Goal: Check status: Check status

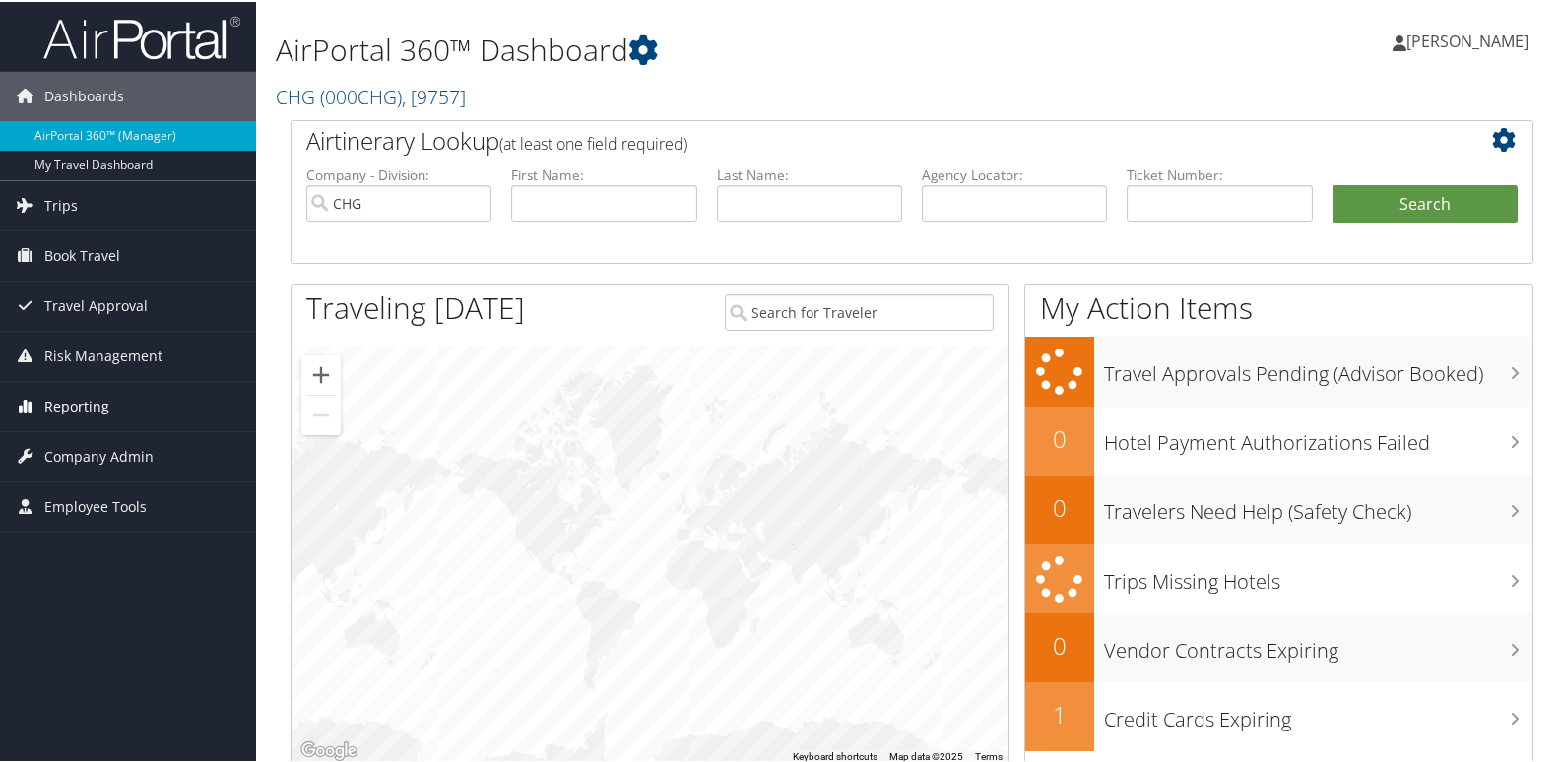
click at [80, 405] on span "Reporting" at bounding box center [76, 404] width 65 height 49
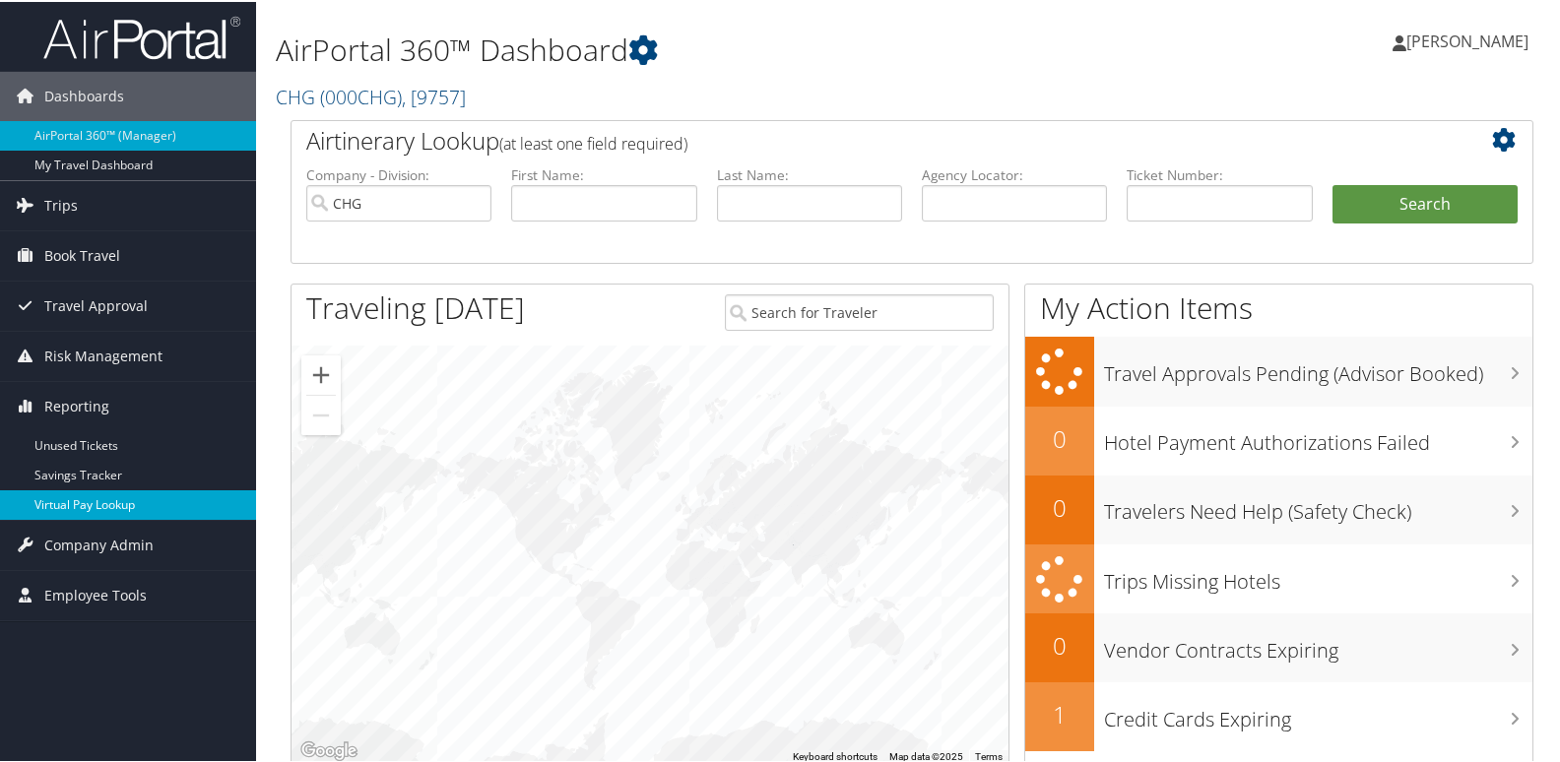
click at [96, 513] on link "Virtual Pay Lookup" at bounding box center [128, 503] width 256 height 30
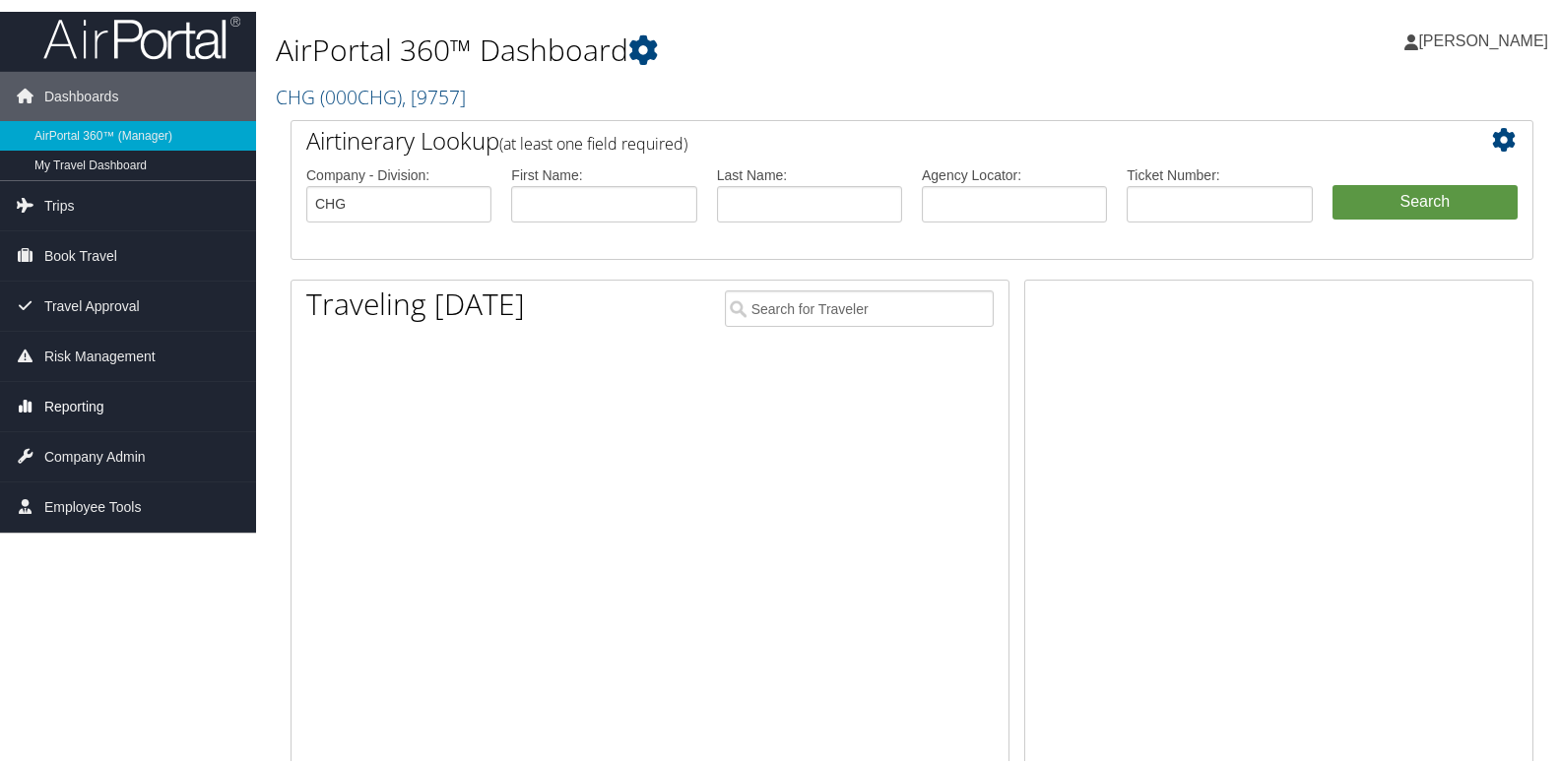
click at [82, 396] on span "Reporting" at bounding box center [74, 404] width 60 height 49
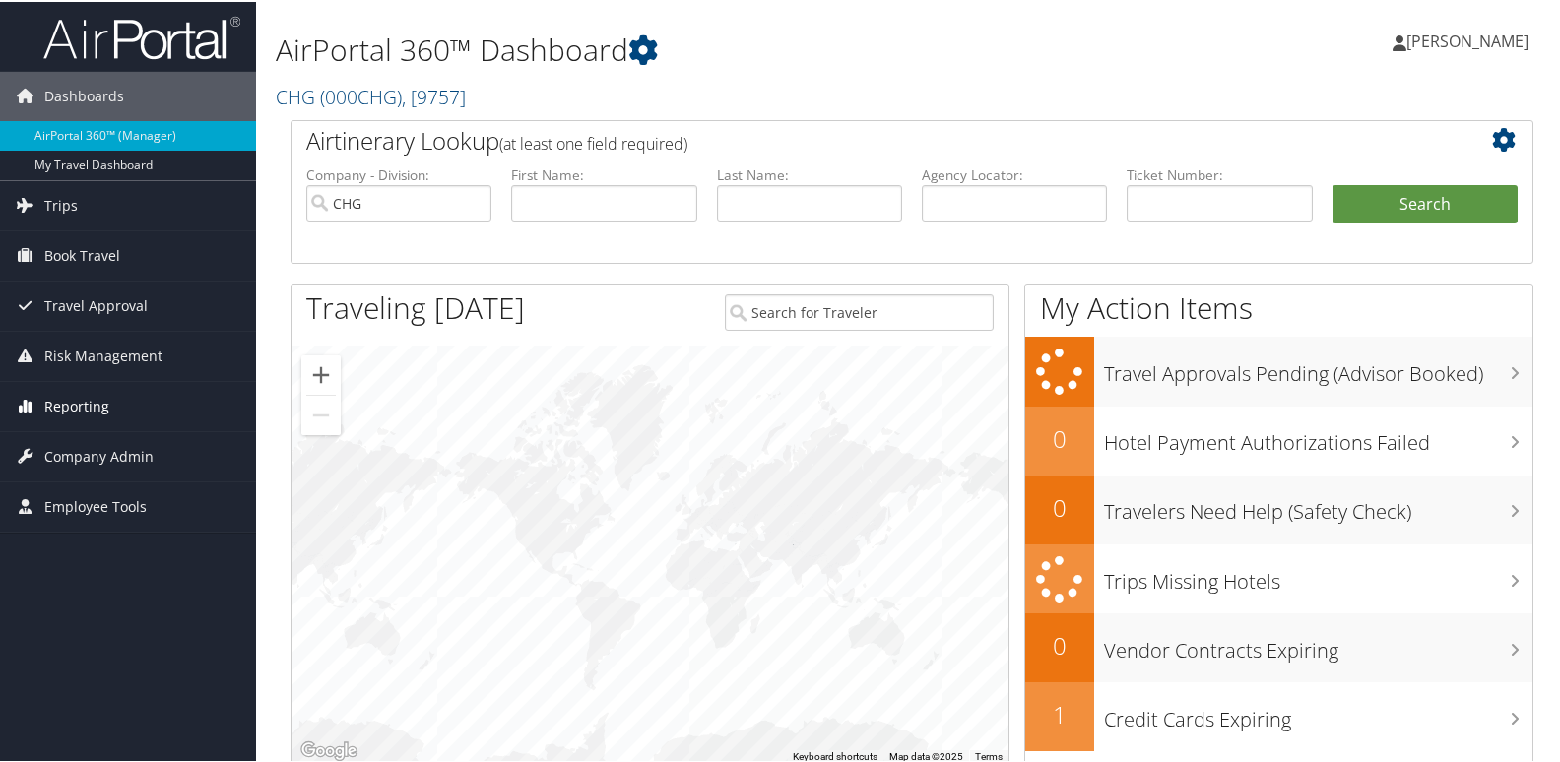
click at [76, 400] on span "Reporting" at bounding box center [76, 404] width 65 height 49
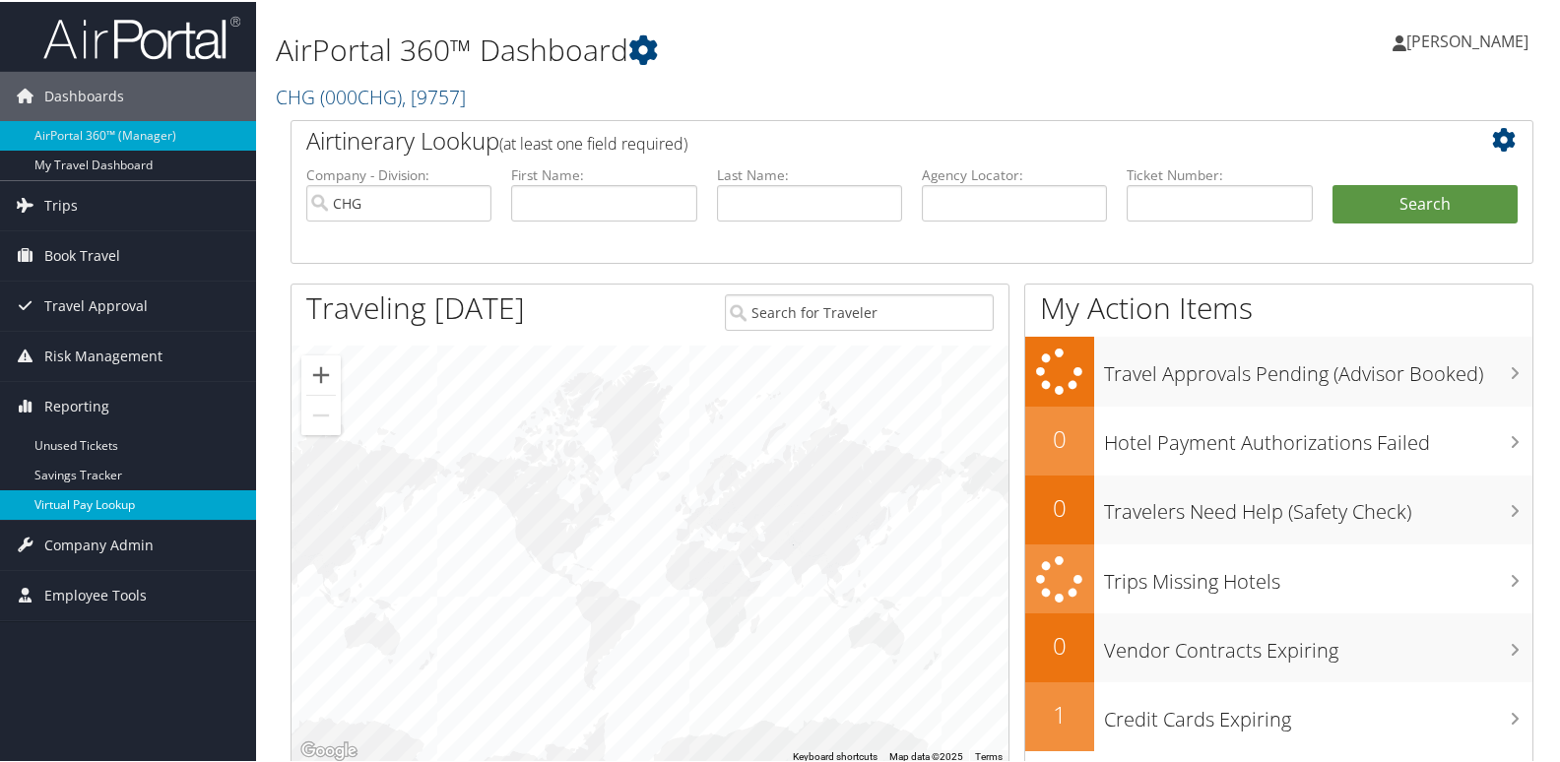
click at [83, 504] on link "Virtual Pay Lookup" at bounding box center [128, 503] width 256 height 30
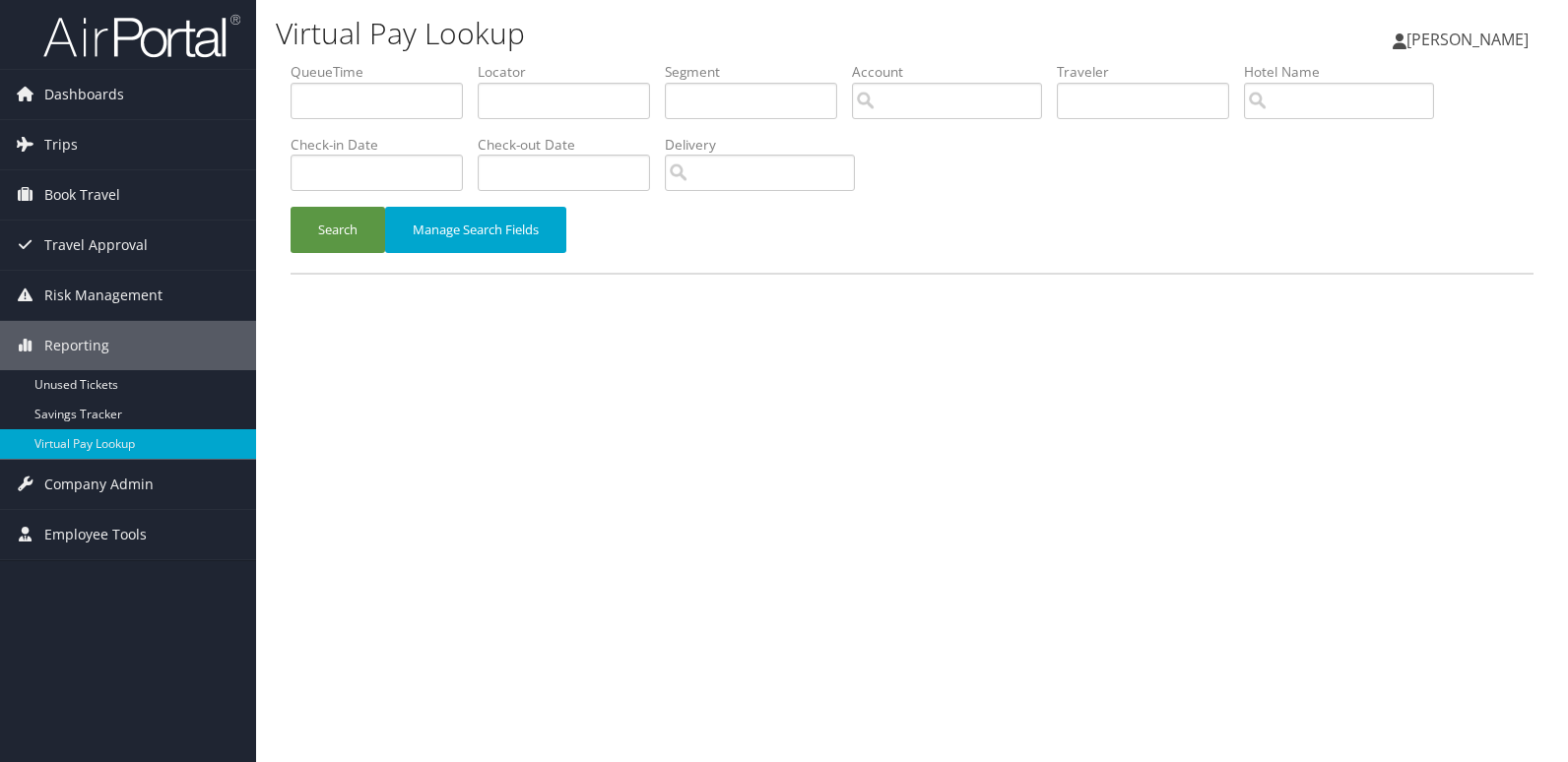
click at [547, 75] on label "Locator" at bounding box center [571, 72] width 187 height 20
click at [539, 91] on input "text" at bounding box center [564, 101] width 172 height 36
paste input "NBZJVI"
type input "NBZJVI"
click at [316, 241] on button "Search" at bounding box center [337, 230] width 95 height 46
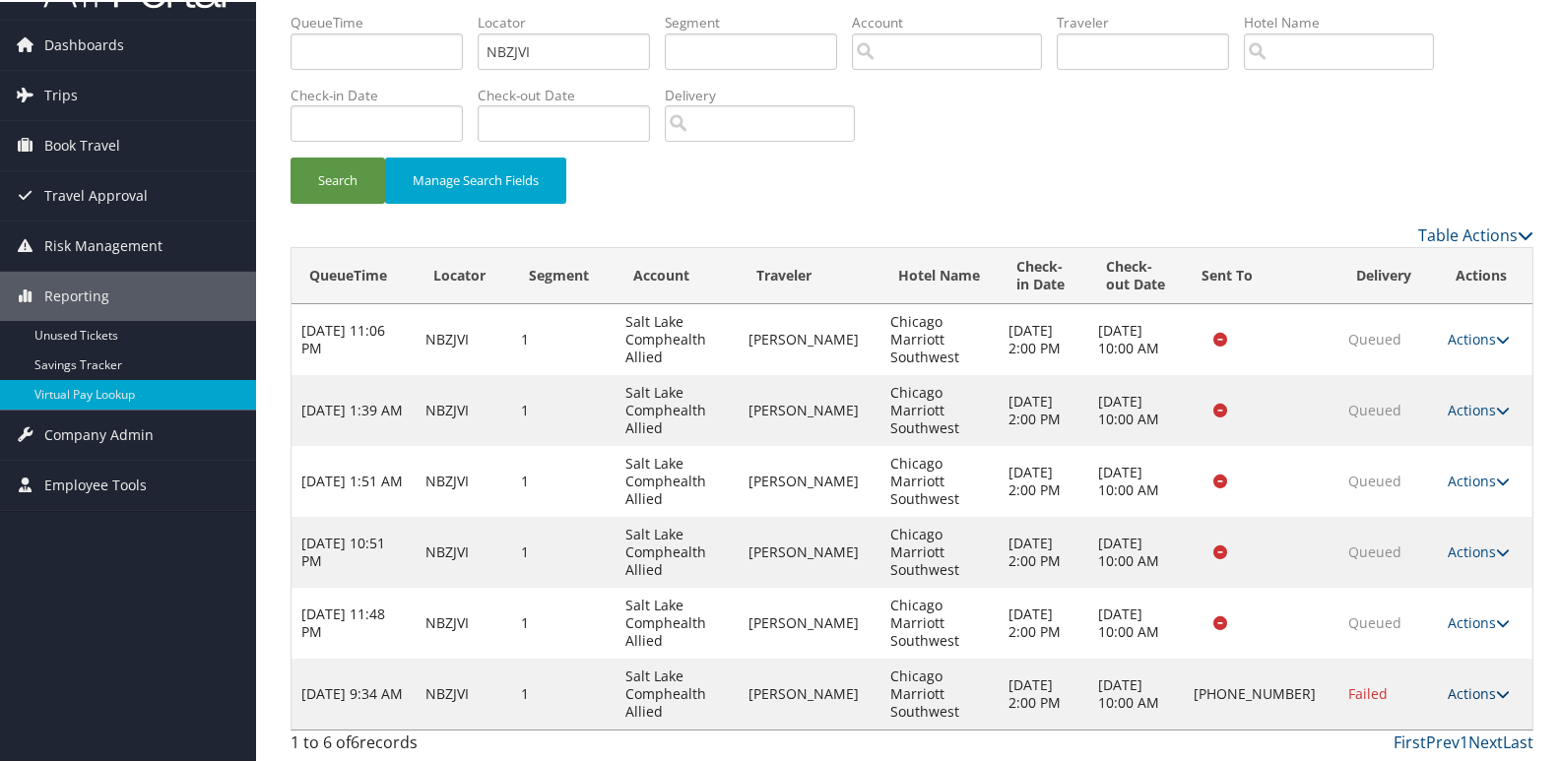
click at [1447, 691] on link "Actions" at bounding box center [1478, 691] width 62 height 19
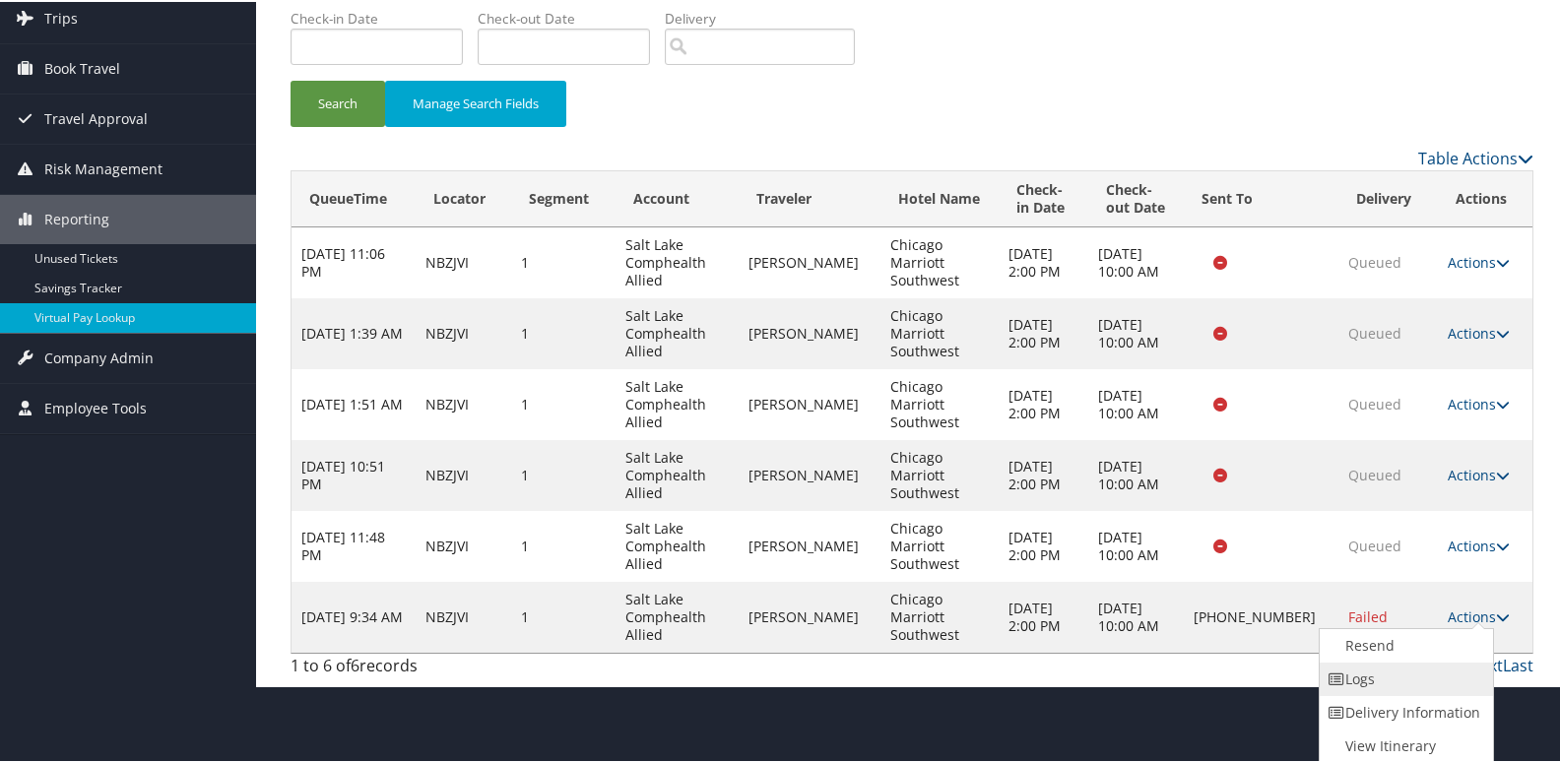
click at [1342, 681] on icon at bounding box center [1336, 678] width 18 height 14
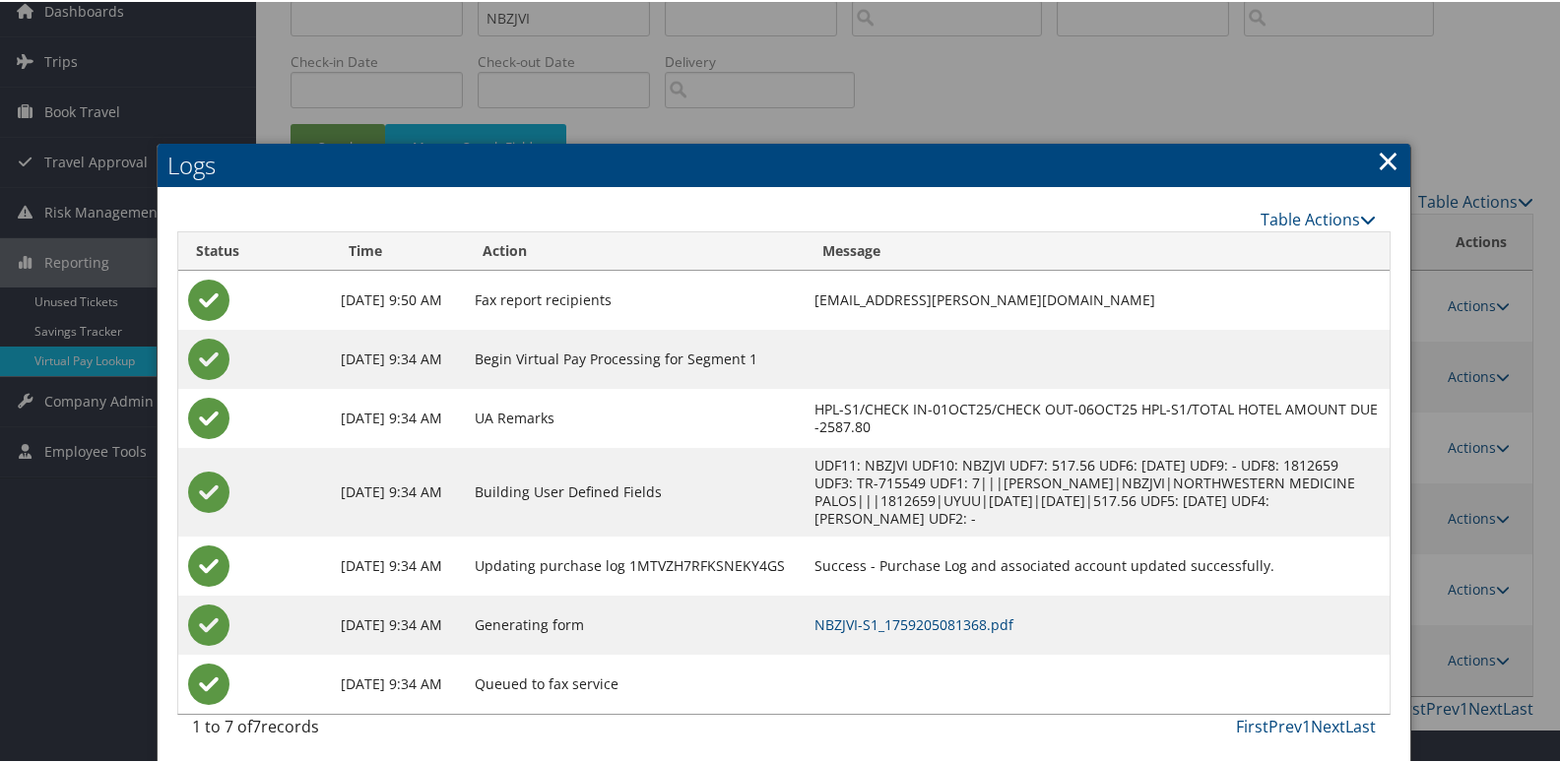
scroll to position [90, 0]
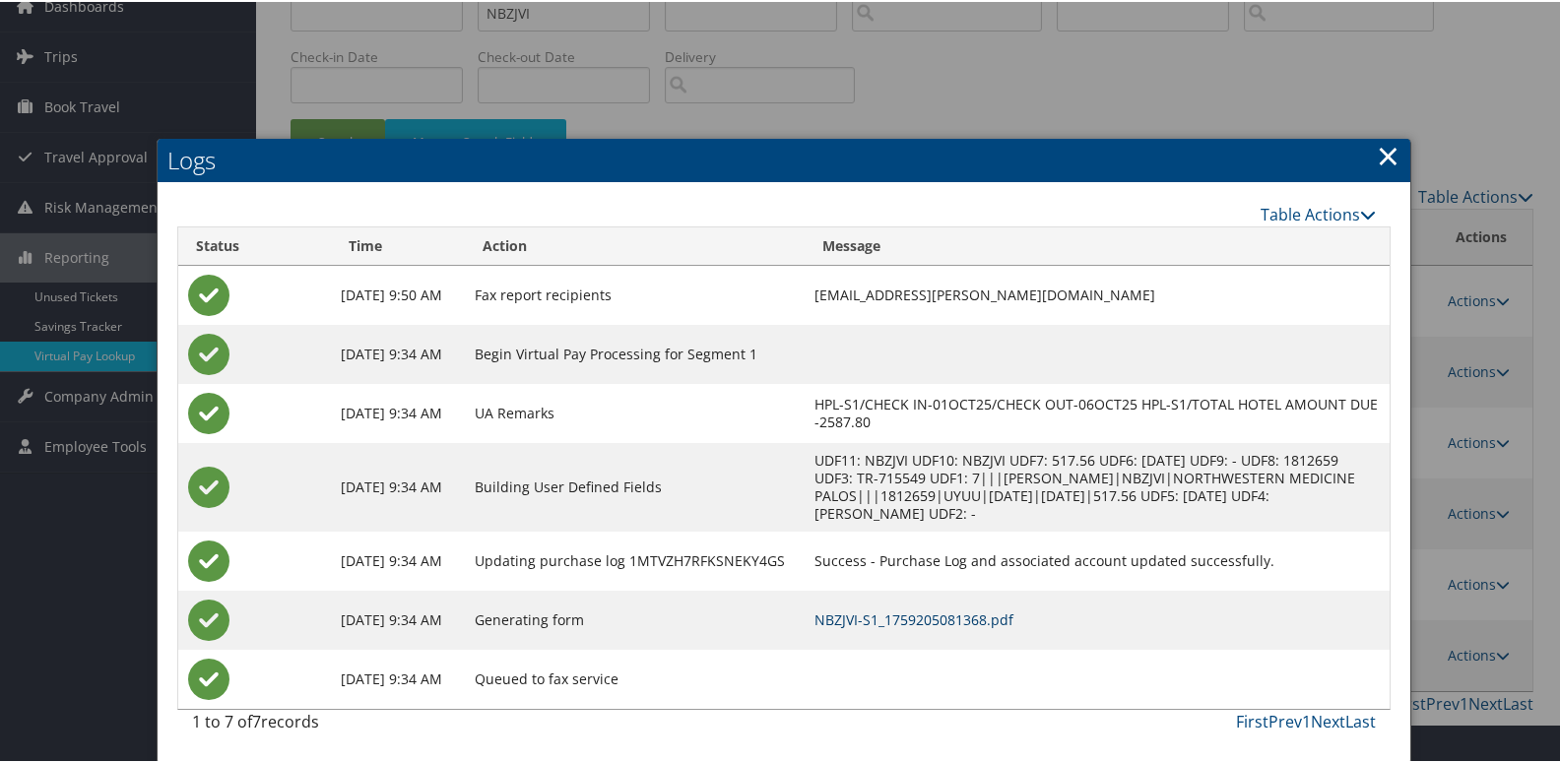
click at [897, 619] on link "NBZJVI-S1_1759205081368.pdf" at bounding box center [913, 617] width 199 height 19
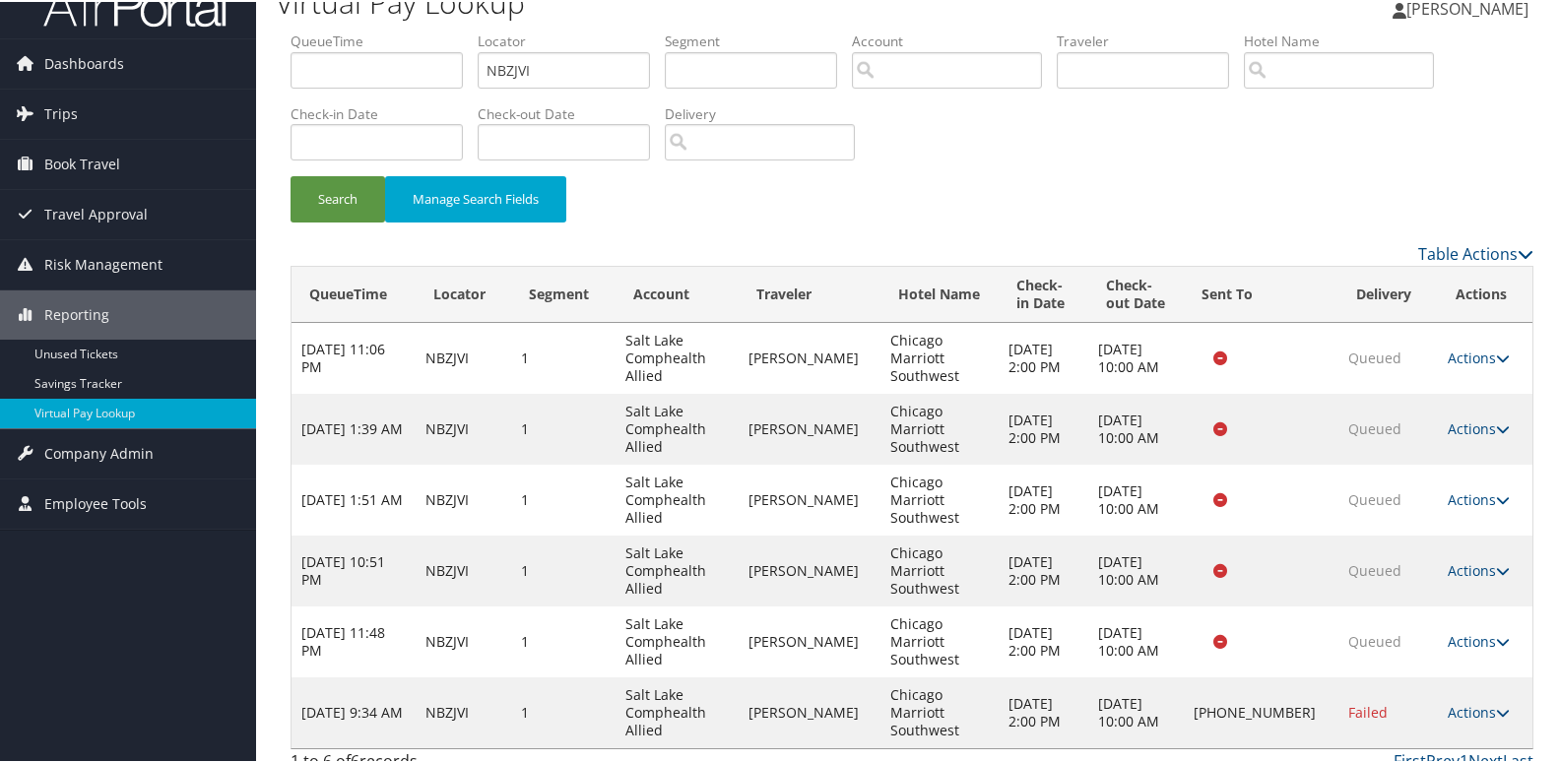
scroll to position [51, 0]
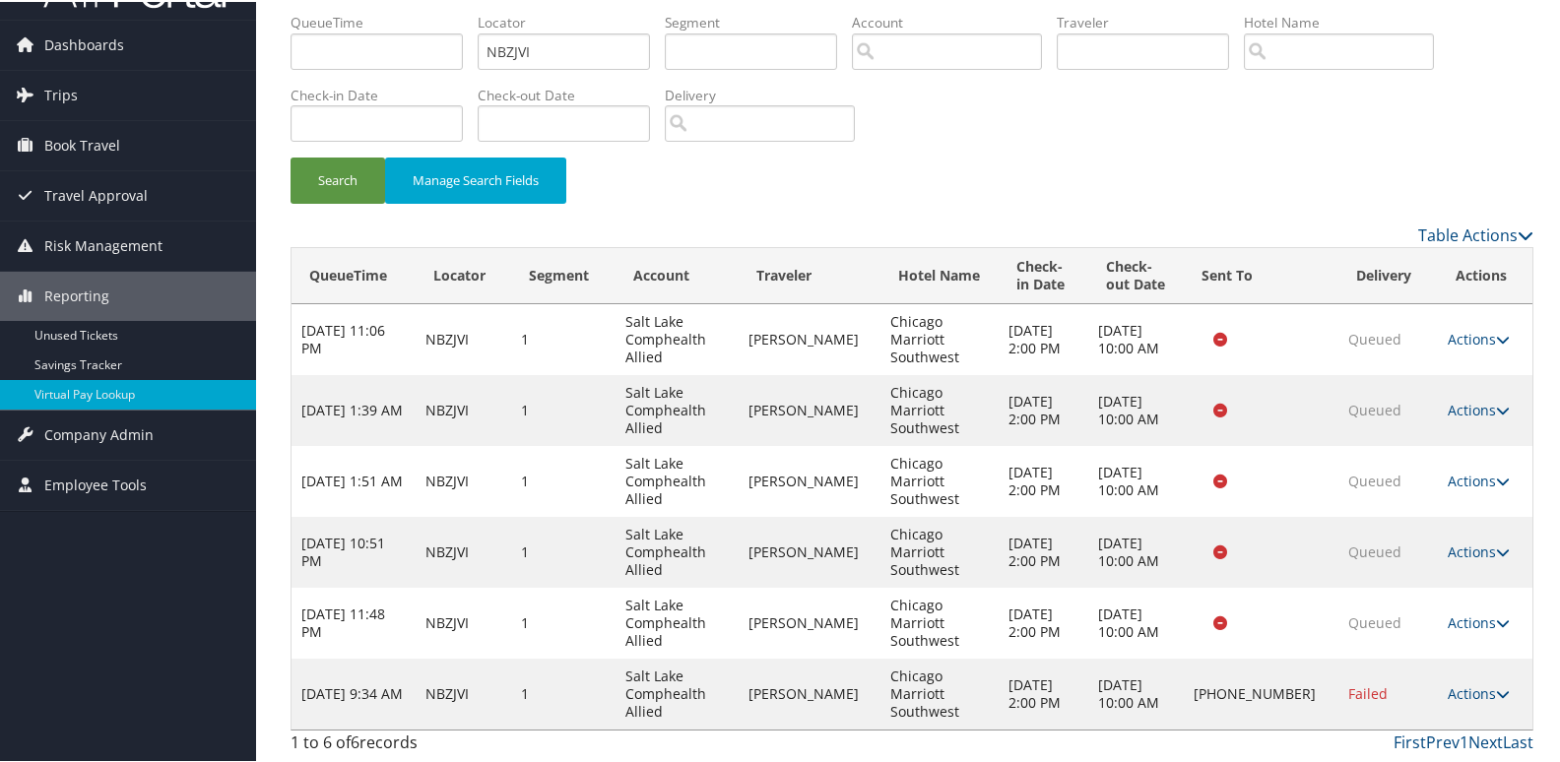
click at [1468, 689] on link "Actions" at bounding box center [1478, 691] width 62 height 19
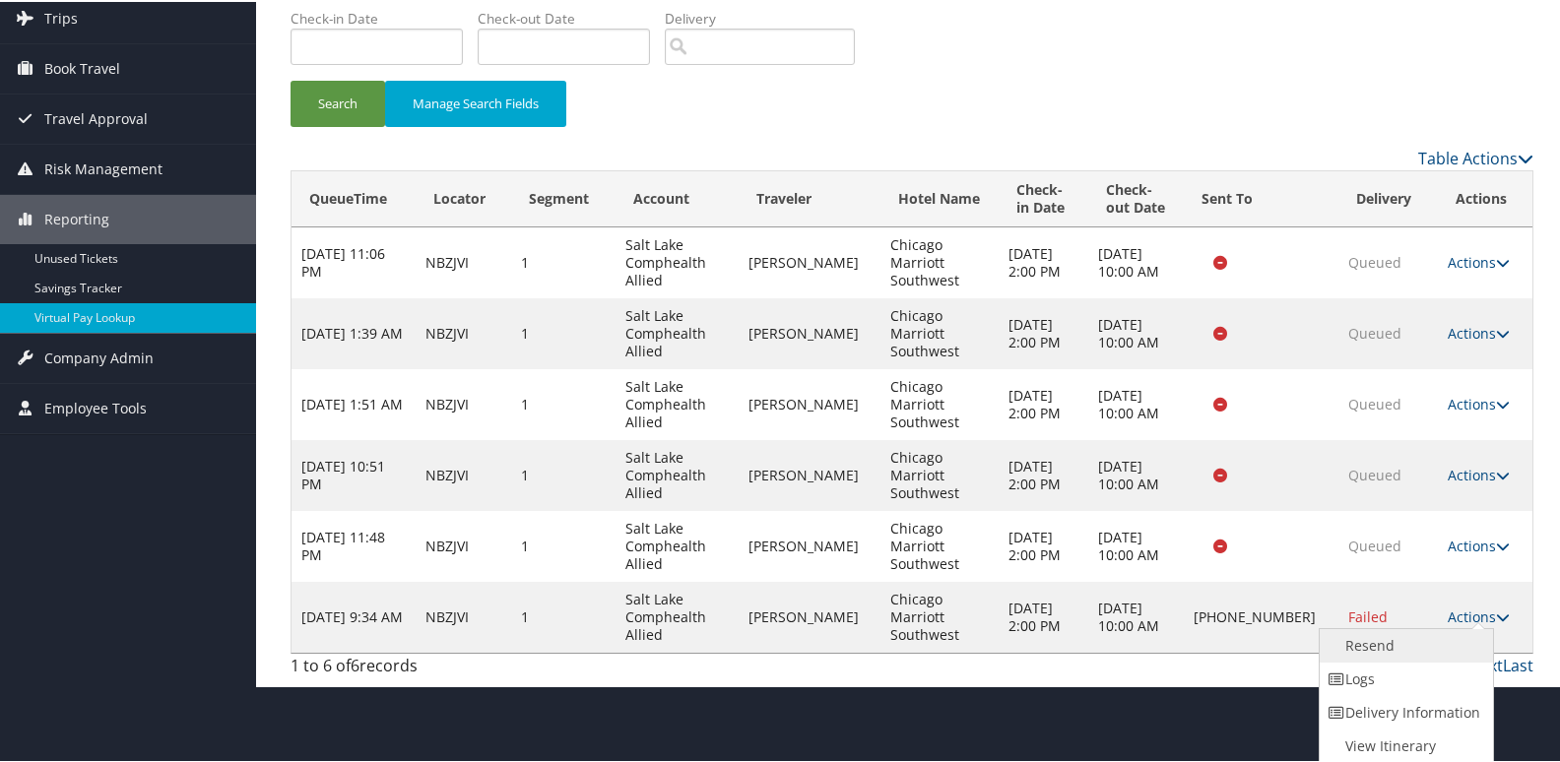
click at [1381, 647] on link "Resend" at bounding box center [1403, 643] width 168 height 33
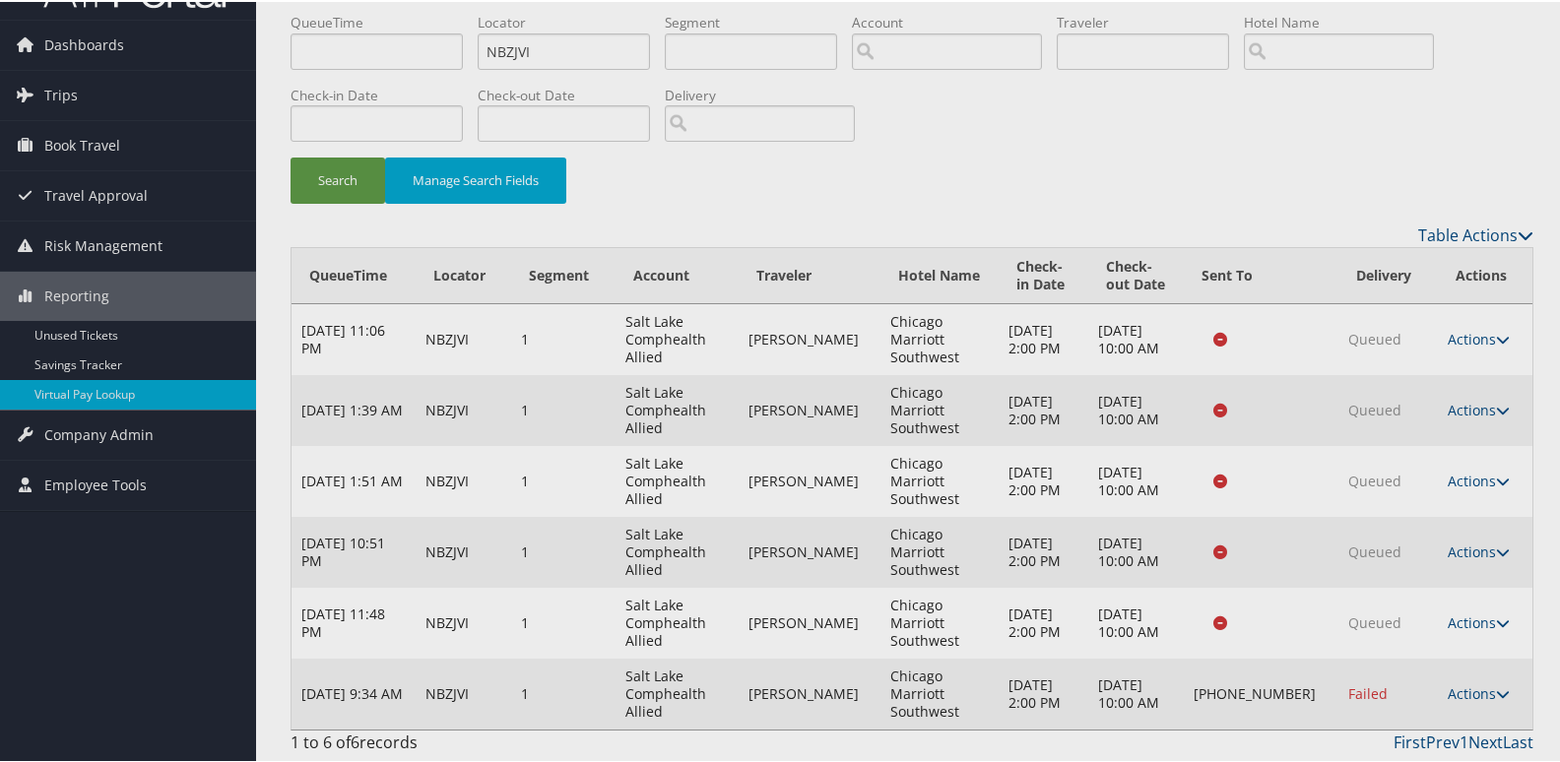
scroll to position [51, 0]
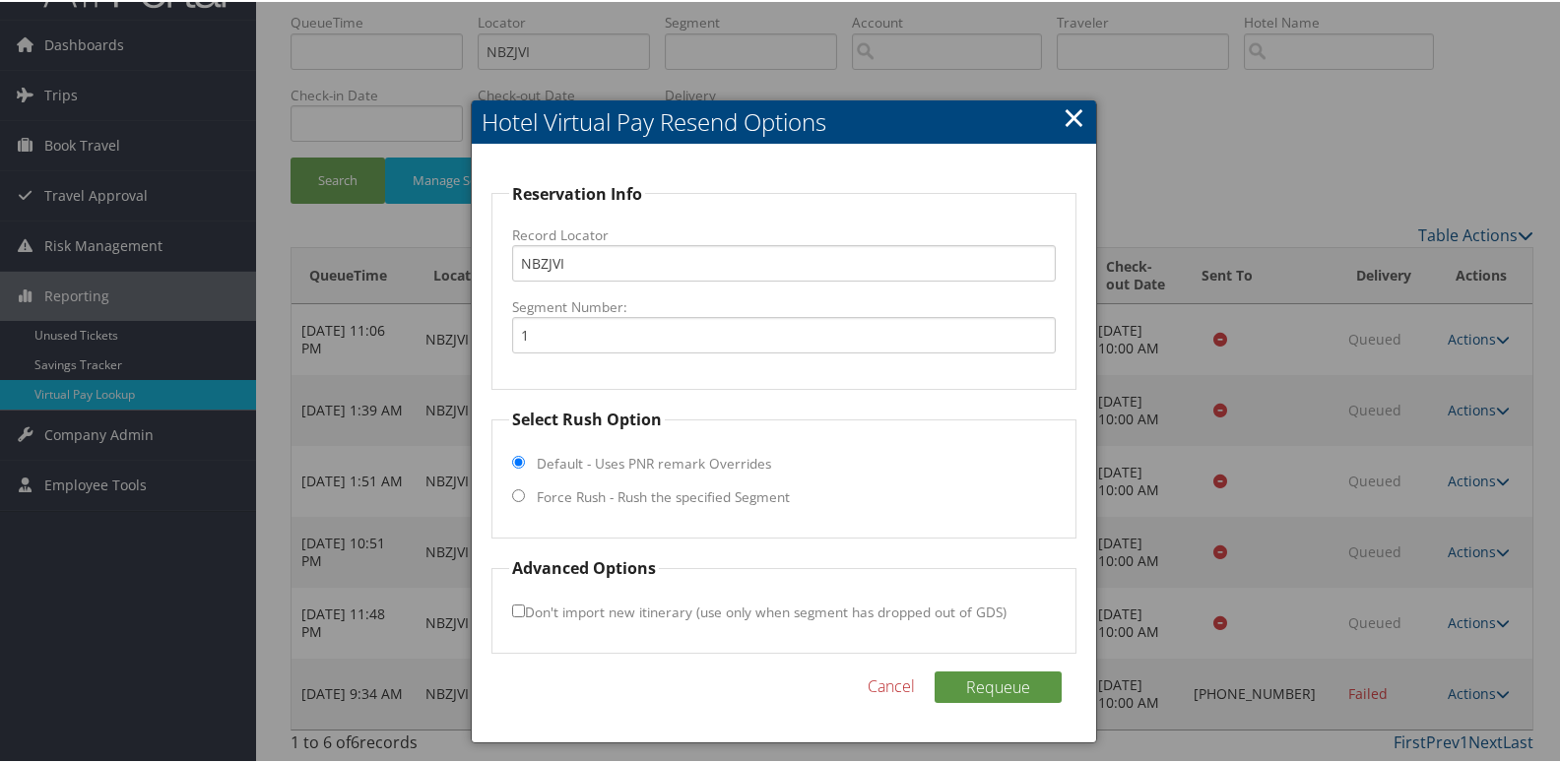
click at [547, 490] on label "Force Rush - Rush the specified Segment" at bounding box center [663, 495] width 253 height 20
click at [525, 490] on input "Force Rush - Rush the specified Segment" at bounding box center [518, 493] width 13 height 13
radio input "true"
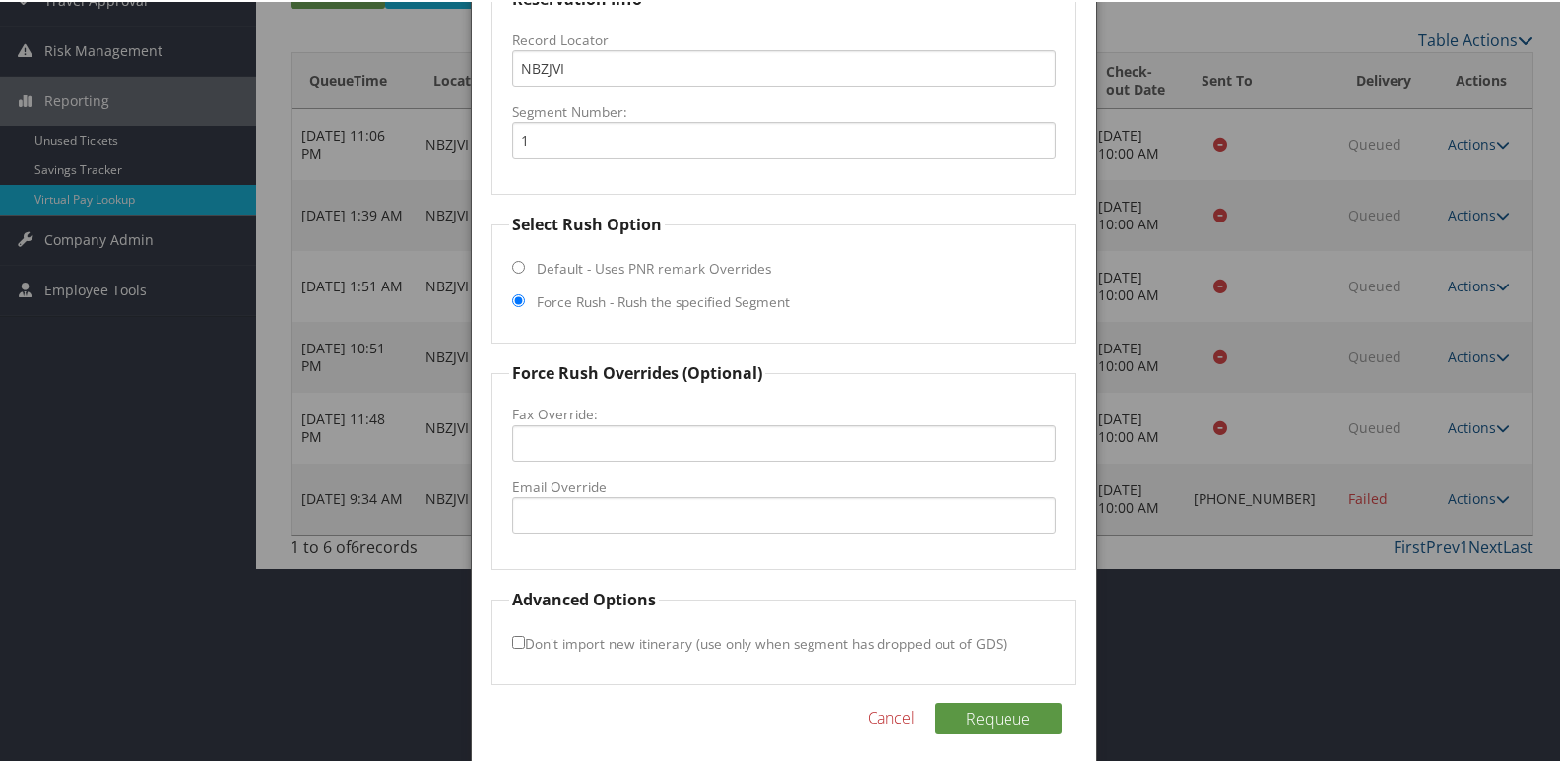
scroll to position [248, 0]
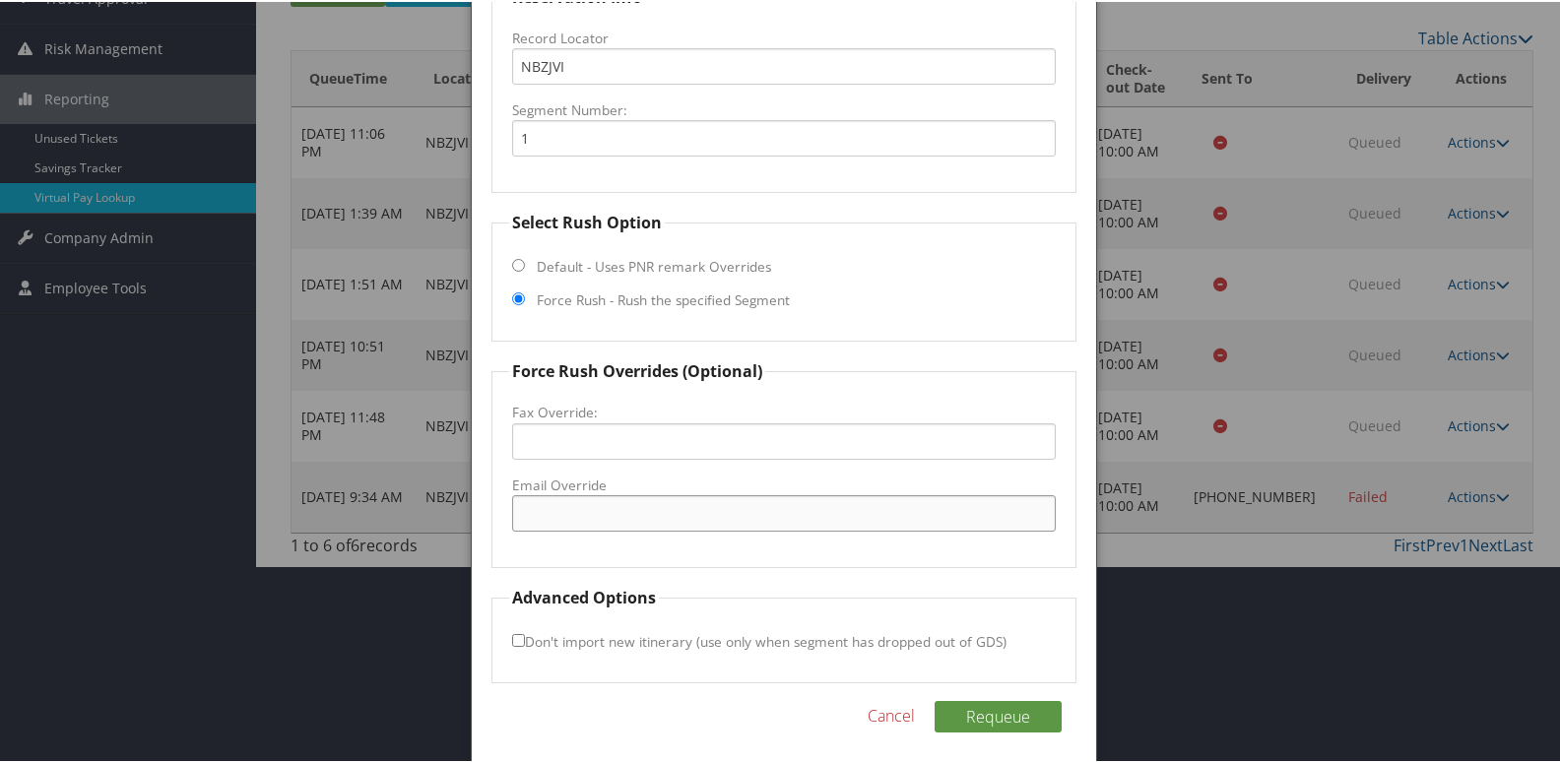
click at [555, 503] on input "Email Override" at bounding box center [784, 511] width 544 height 36
click at [550, 518] on input "Email Override" at bounding box center [784, 511] width 544 height 36
type input "guadalupe.jimenez@marriott.com"
click at [513, 638] on input "Don't import new itinerary (use only when segment has dropped out of GDS)" at bounding box center [518, 638] width 13 height 13
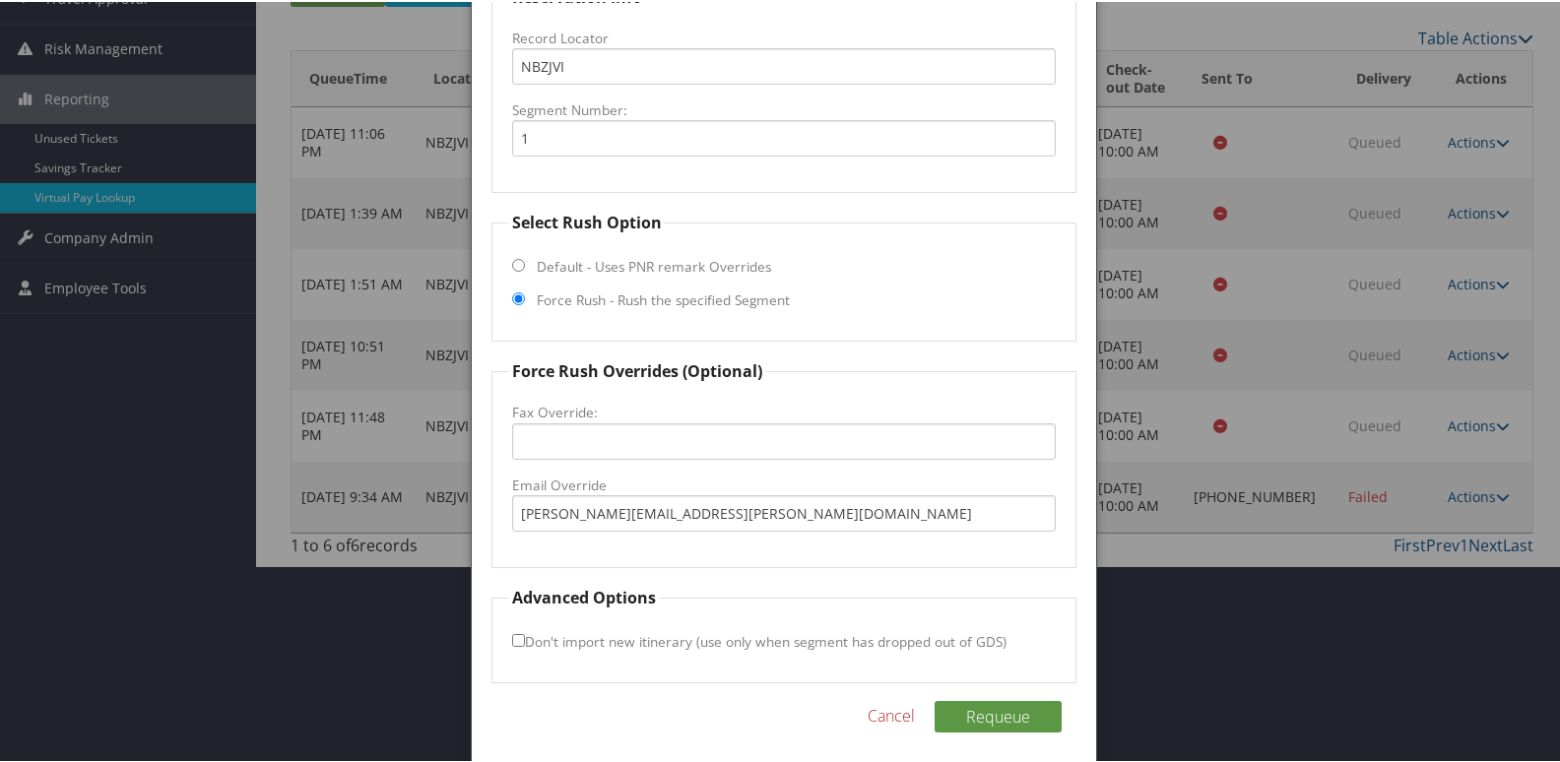
checkbox input "true"
click at [992, 716] on button "Requeue" at bounding box center [997, 715] width 127 height 32
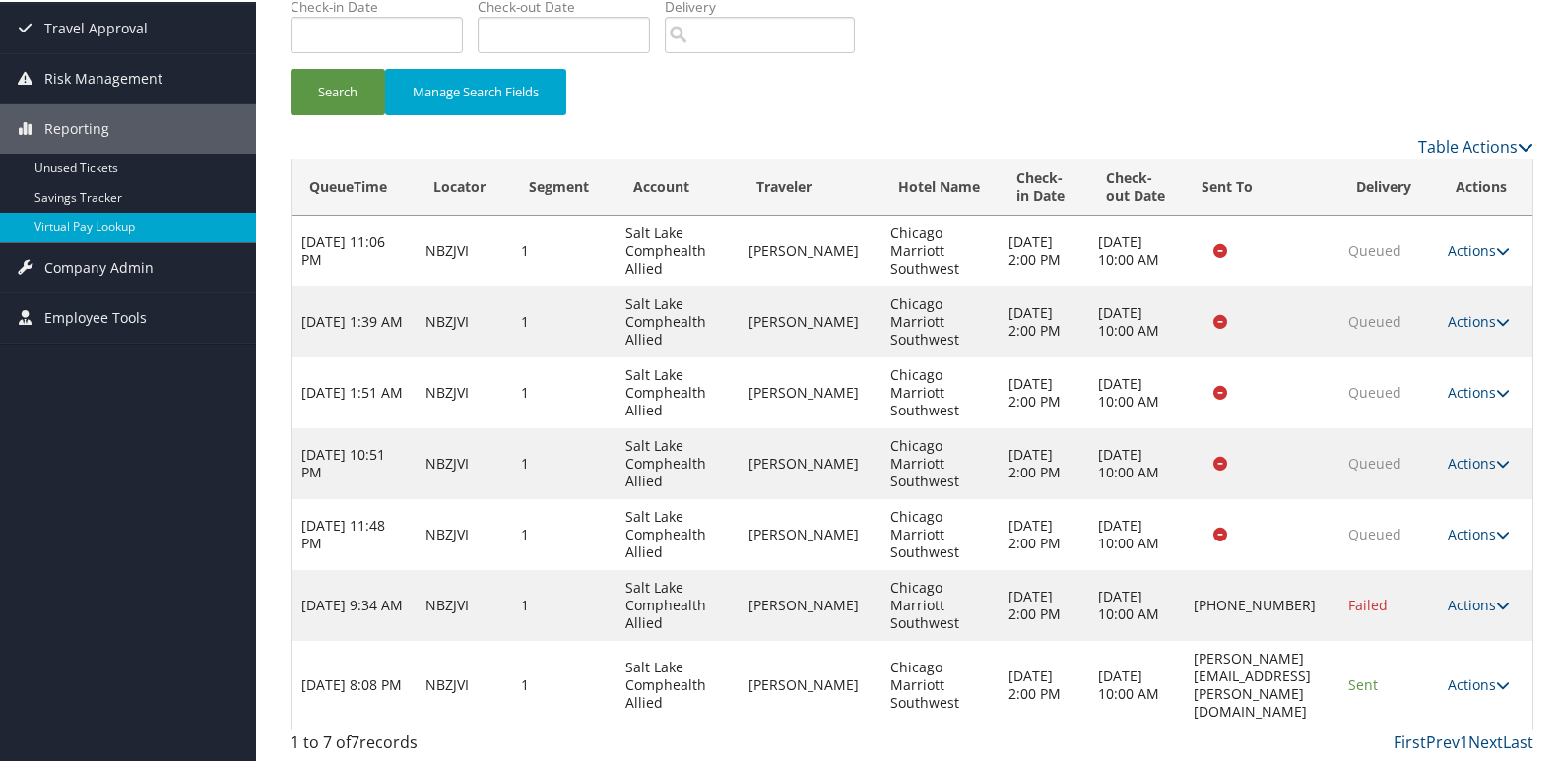
scroll to position [140, 0]
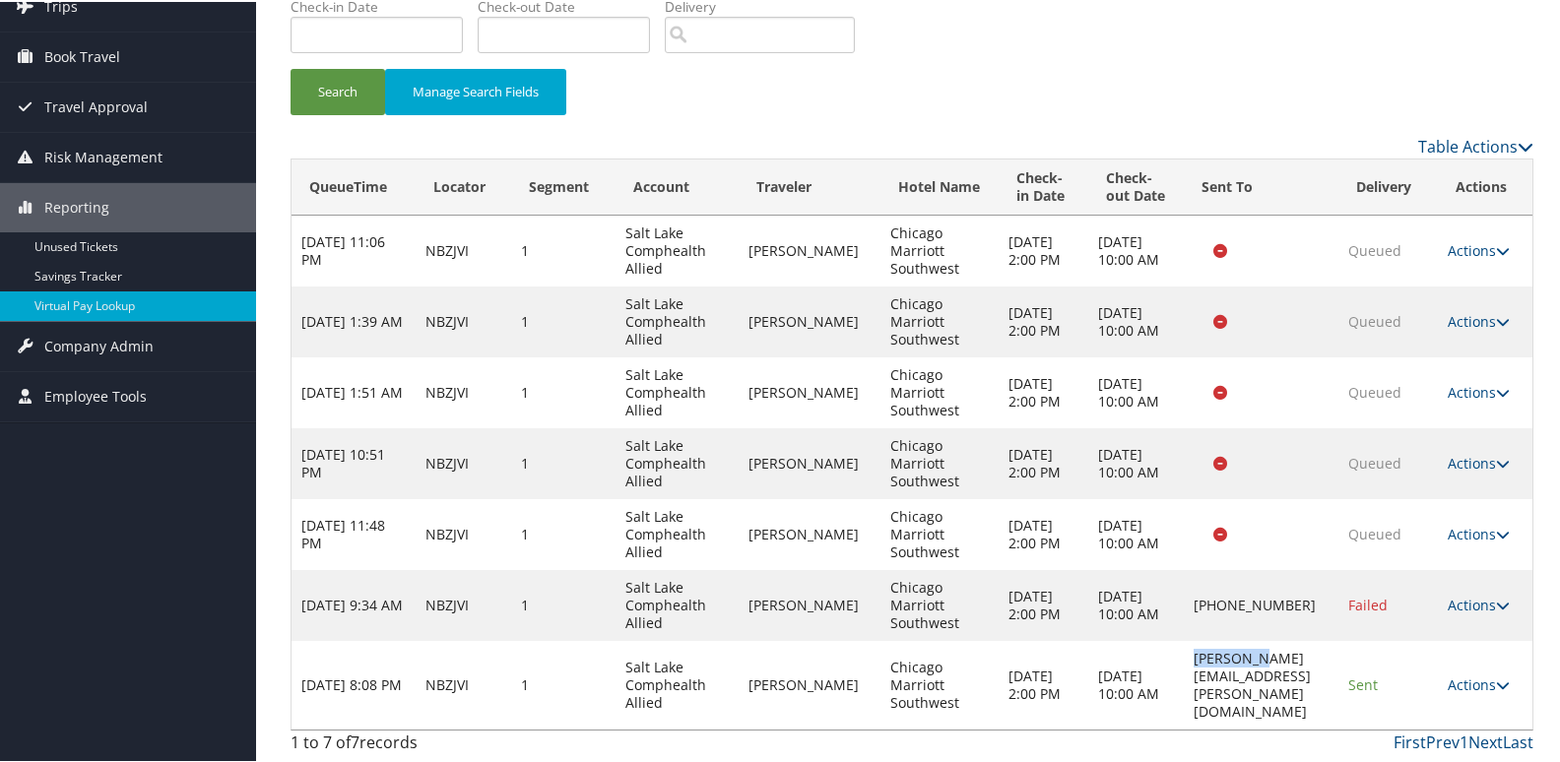
drag, startPoint x: 1101, startPoint y: 692, endPoint x: 1173, endPoint y: 699, distance: 72.2
click at [1184, 699] on td "guadalupe.jimenez@marriott.com" at bounding box center [1262, 683] width 156 height 89
copy td "guadalupe"
click at [1481, 692] on link "Actions" at bounding box center [1478, 682] width 62 height 19
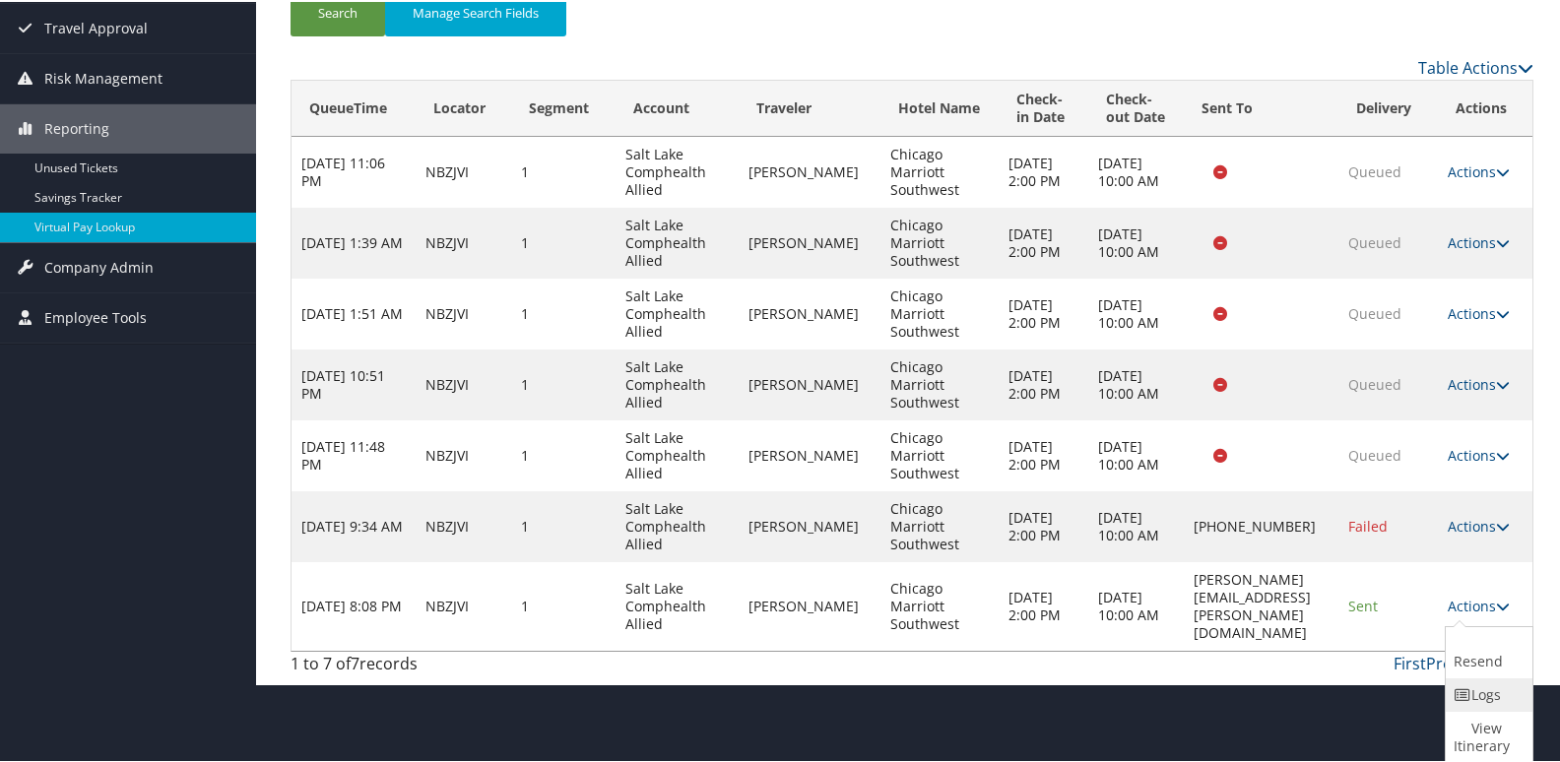
click at [1477, 693] on link "Logs" at bounding box center [1486, 692] width 82 height 33
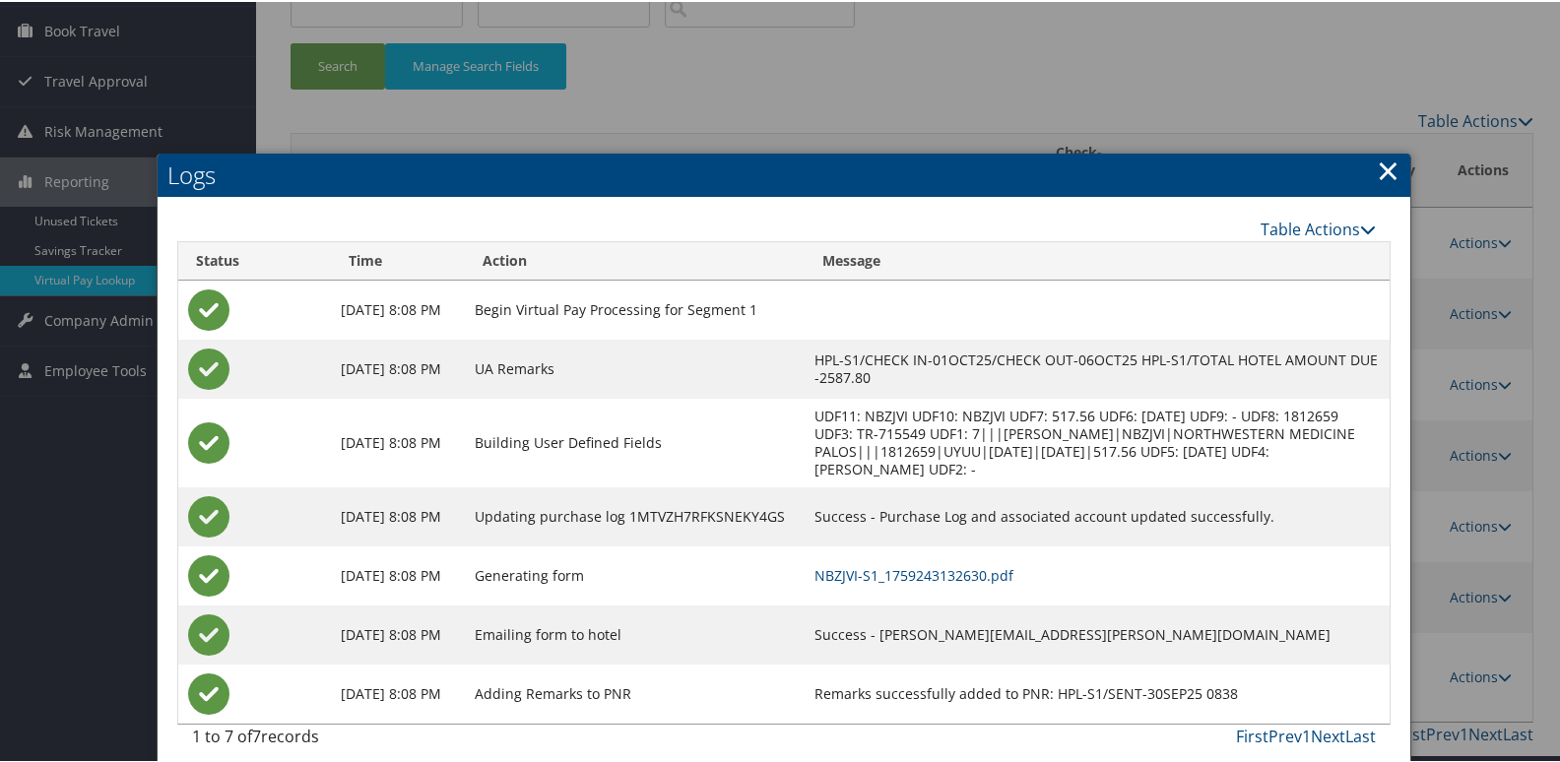
scroll to position [180, 0]
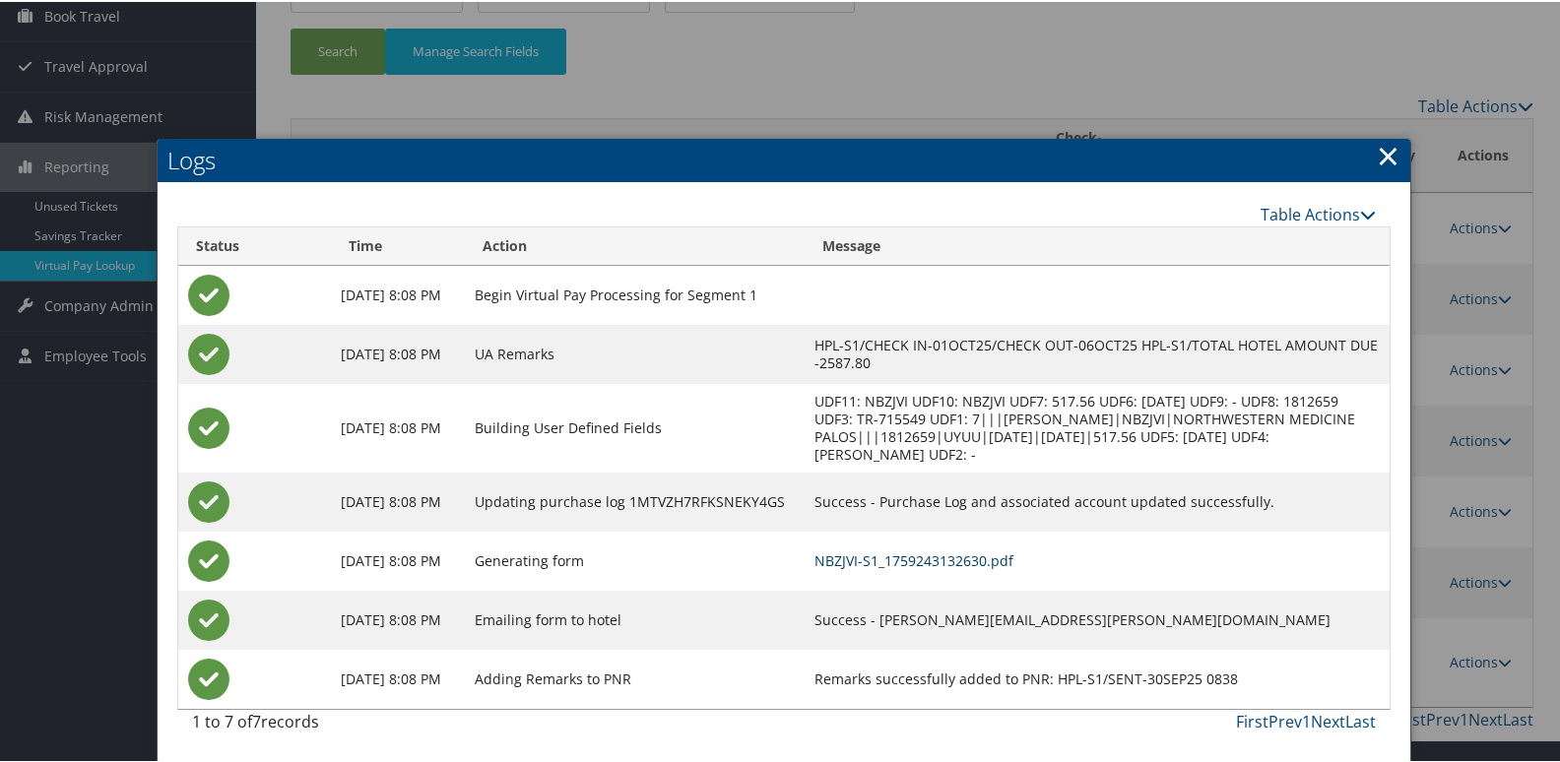
click at [967, 561] on link "NBZJVI-S1_1759243132630.pdf" at bounding box center [913, 558] width 199 height 19
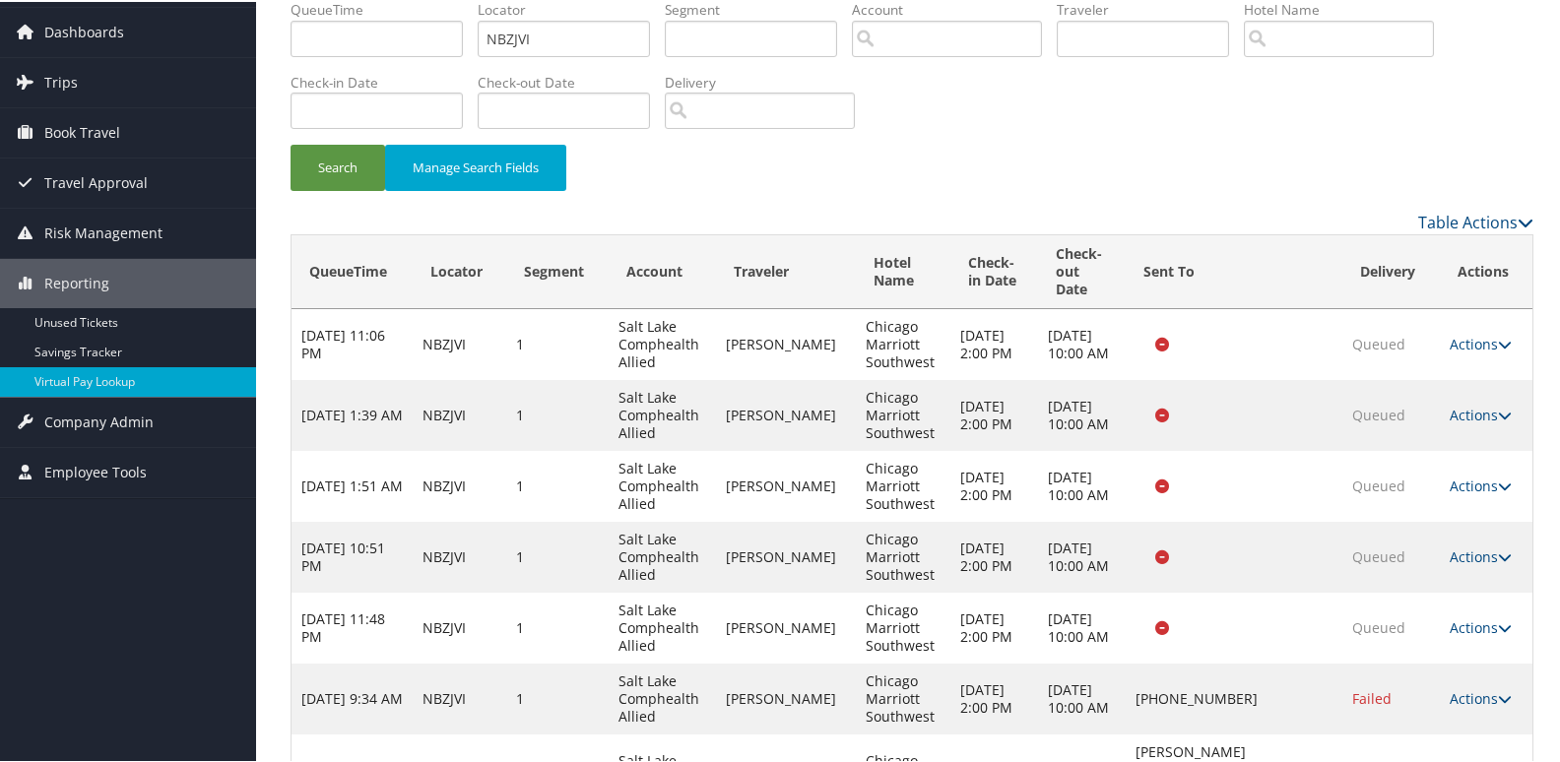
scroll to position [140, 0]
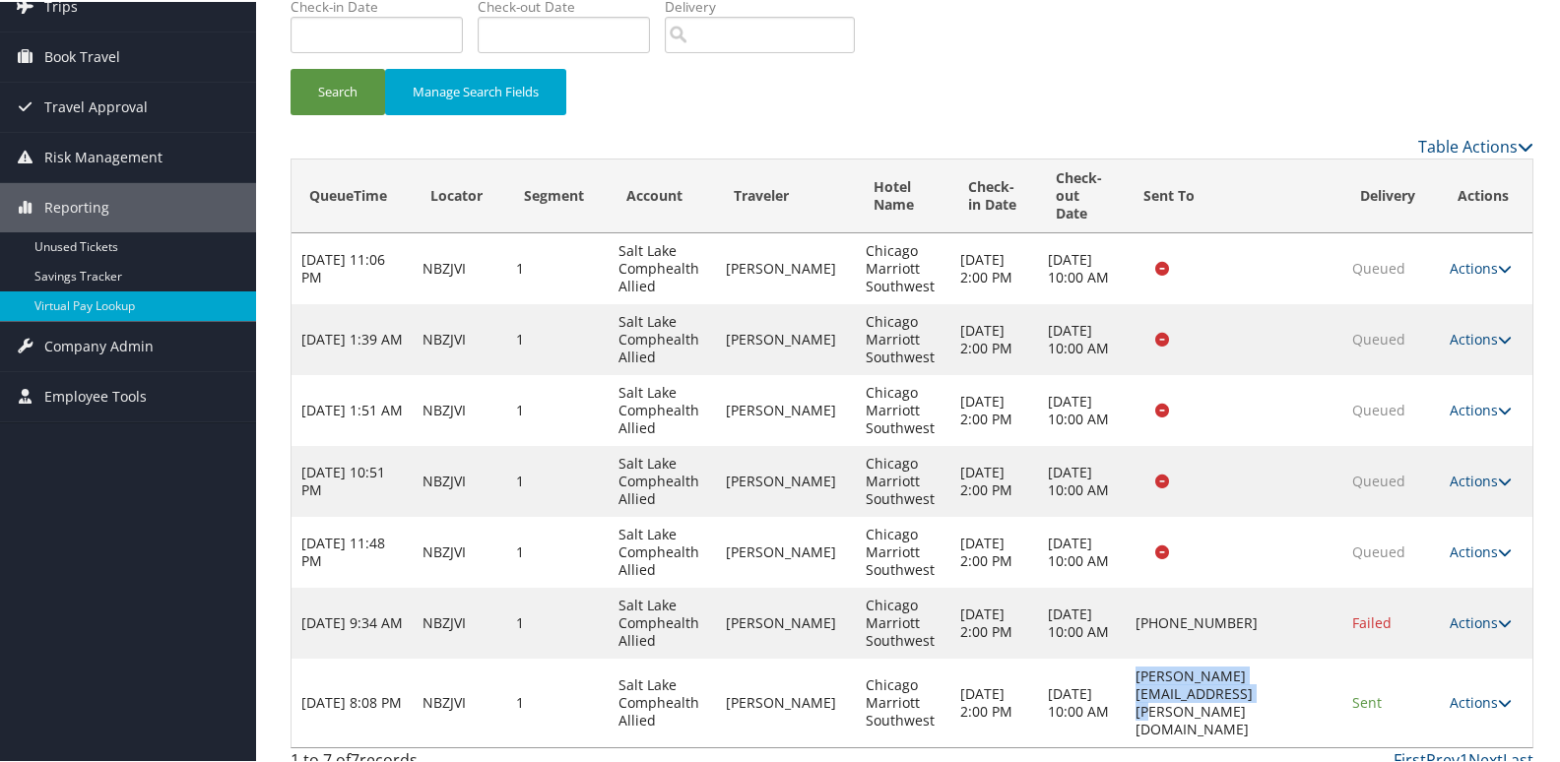
drag, startPoint x: 1090, startPoint y: 693, endPoint x: 1312, endPoint y: 693, distance: 221.5
click at [1312, 693] on td "[PERSON_NAME][EMAIL_ADDRESS][PERSON_NAME][DOMAIN_NAME]" at bounding box center [1234, 701] width 218 height 89
copy td "[PERSON_NAME][EMAIL_ADDRESS][PERSON_NAME][DOMAIN_NAME]"
click at [1125, 664] on td "[PERSON_NAME][EMAIL_ADDRESS][PERSON_NAME][DOMAIN_NAME]" at bounding box center [1234, 701] width 218 height 89
drag, startPoint x: 1085, startPoint y: 687, endPoint x: 1313, endPoint y: 702, distance: 228.9
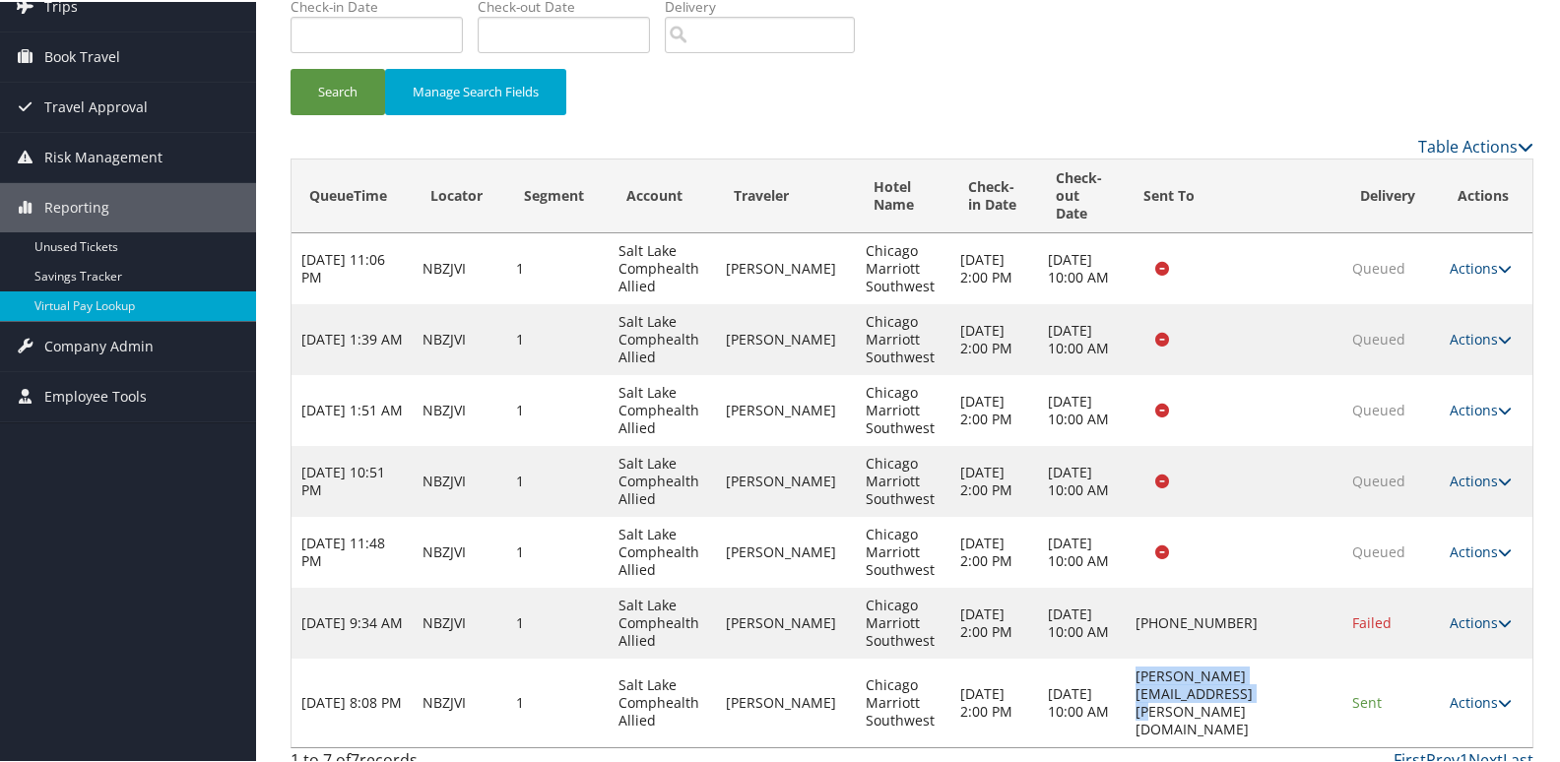
click at [1313, 702] on td "[PERSON_NAME][EMAIL_ADDRESS][PERSON_NAME][DOMAIN_NAME]" at bounding box center [1234, 701] width 218 height 89
copy td "[PERSON_NAME][EMAIL_ADDRESS][PERSON_NAME][DOMAIN_NAME]"
click at [1320, 698] on td "[PERSON_NAME][EMAIL_ADDRESS][PERSON_NAME][DOMAIN_NAME]" at bounding box center [1234, 701] width 218 height 89
